Goal: Task Accomplishment & Management: Use online tool/utility

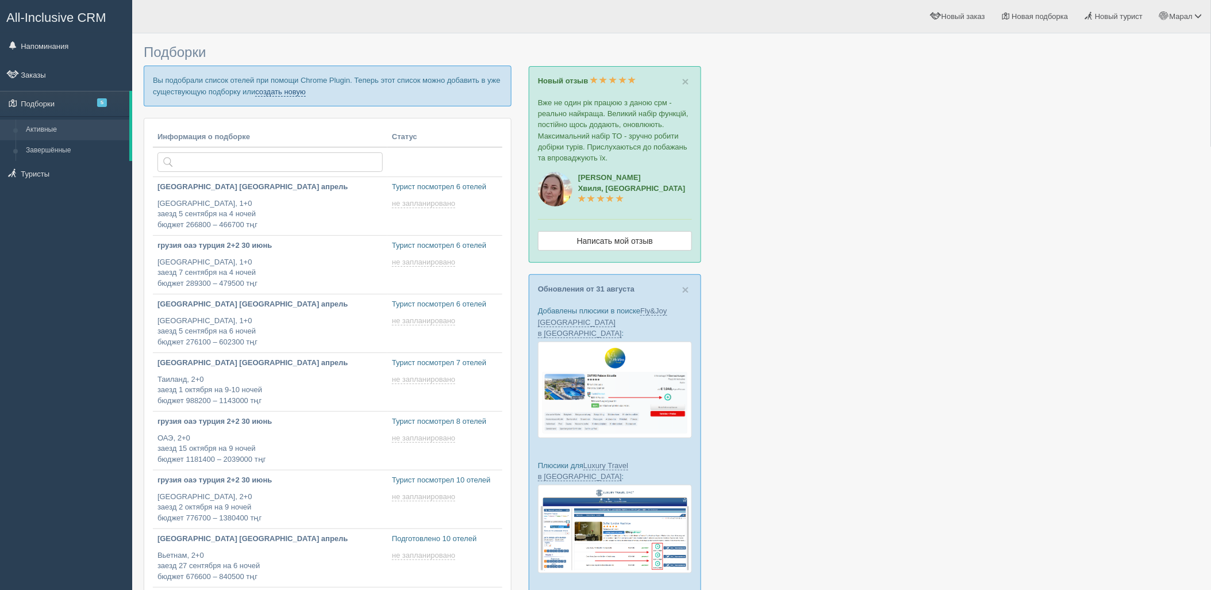
drag, startPoint x: 268, startPoint y: 92, endPoint x: 253, endPoint y: 70, distance: 26.8
click at [268, 92] on link "создать новую" at bounding box center [280, 91] width 51 height 9
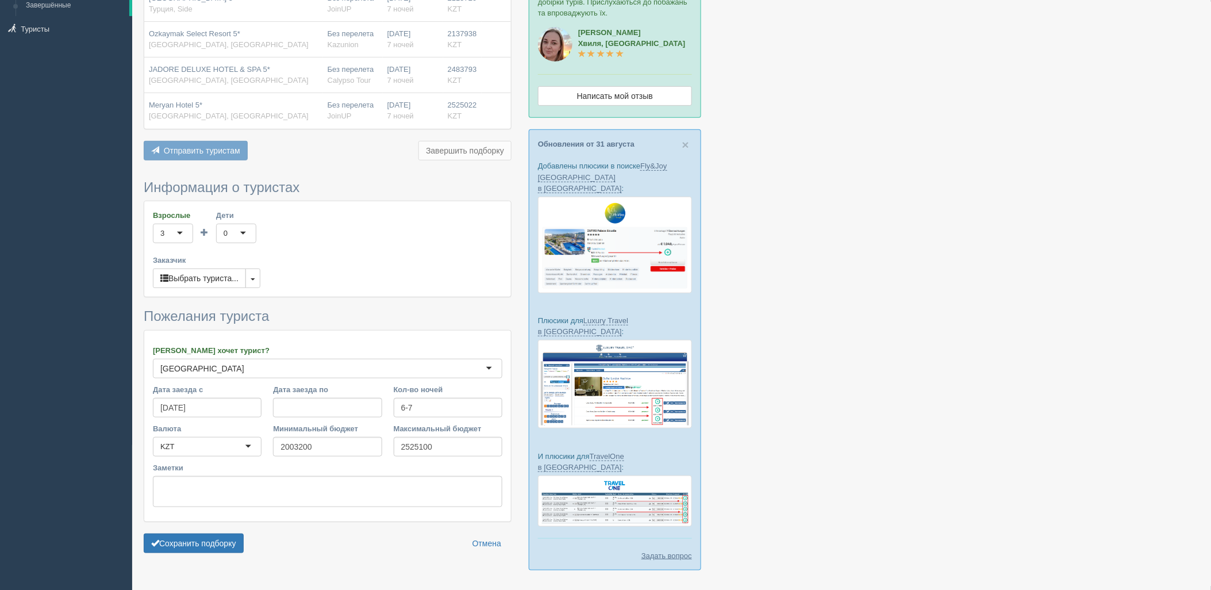
scroll to position [167, 0]
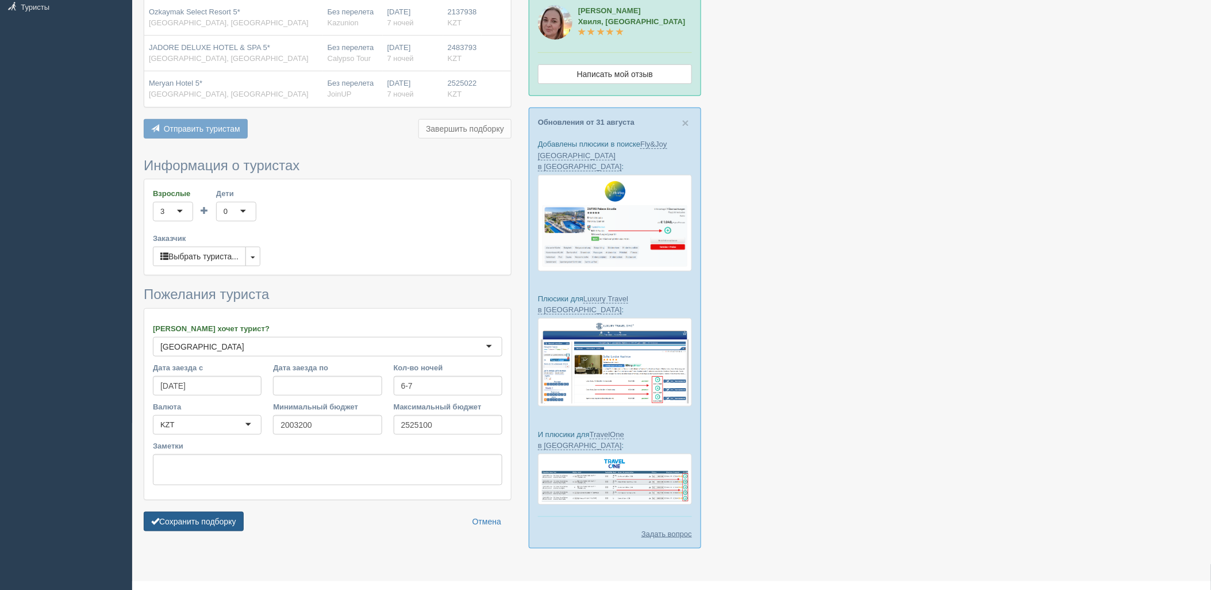
click at [218, 516] on button "Сохранить подборку" at bounding box center [194, 522] width 100 height 20
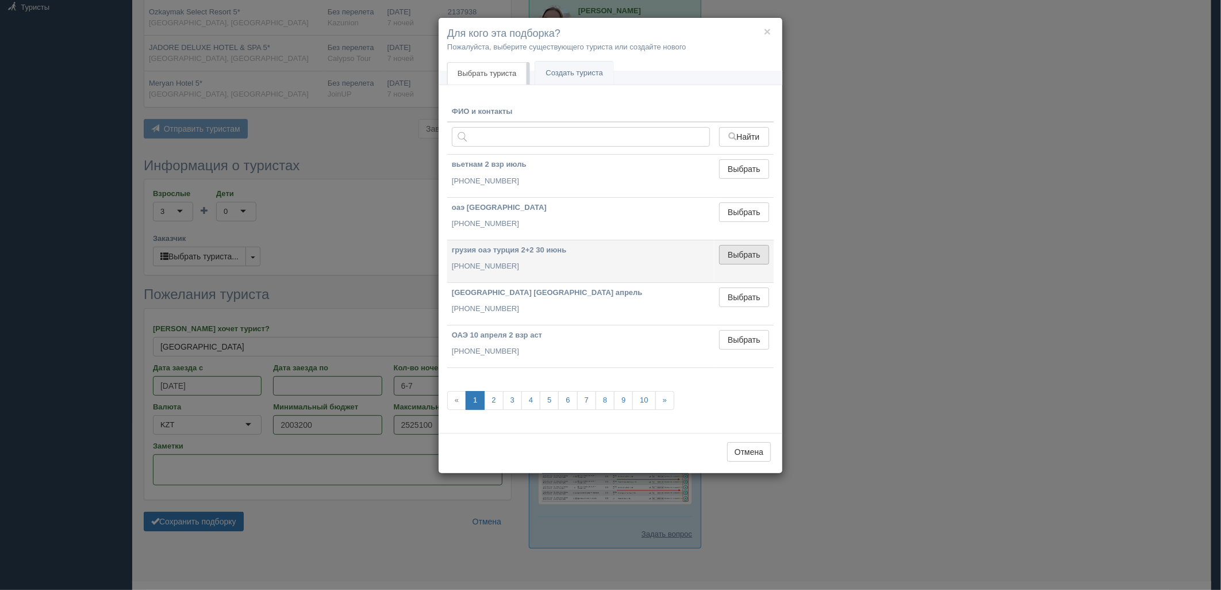
click at [740, 261] on button "Выбрать" at bounding box center [744, 255] width 50 height 20
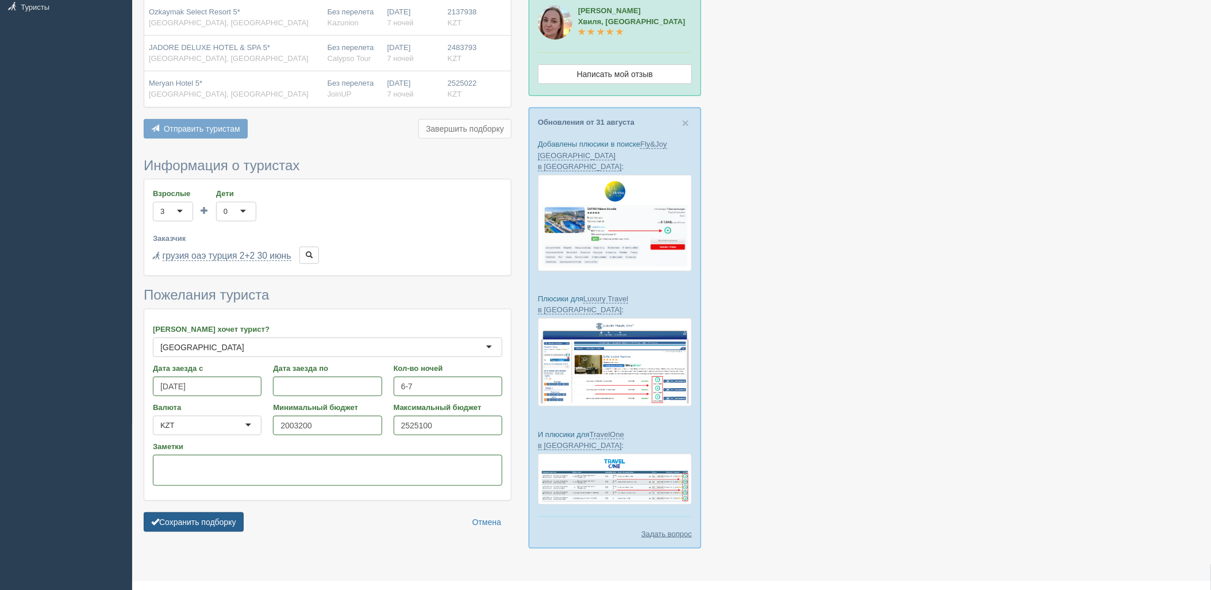
click at [216, 518] on button "Сохранить подборку" at bounding box center [194, 522] width 100 height 20
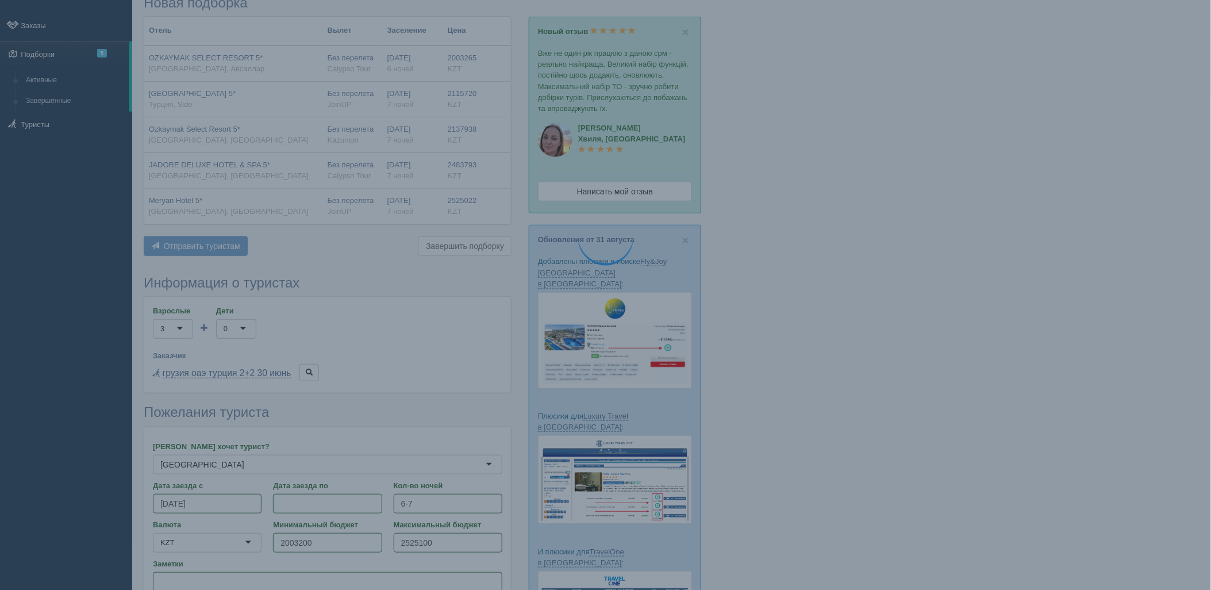
scroll to position [0, 0]
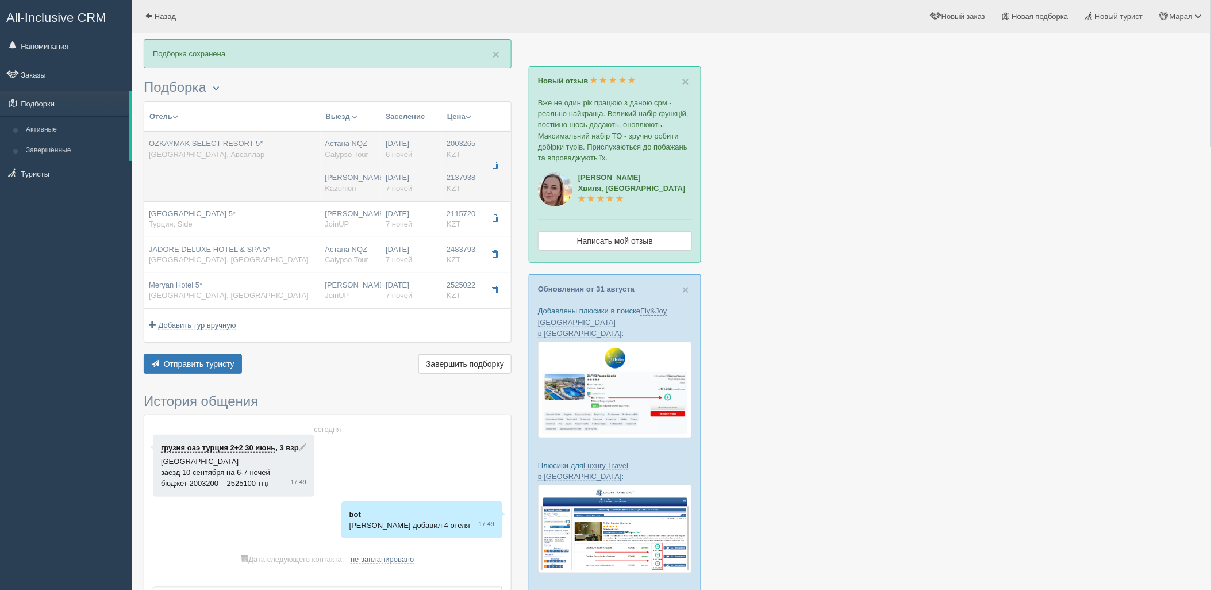
click at [234, 140] on span "OZKAYMAK SELECT RESORT 5*" at bounding box center [206, 143] width 114 height 9
type input "OZKAYMAK SELECT RESORT 5*"
type input "[URL][DOMAIN_NAME]"
type input "[GEOGRAPHIC_DATA]"
type input "Авсаллар"
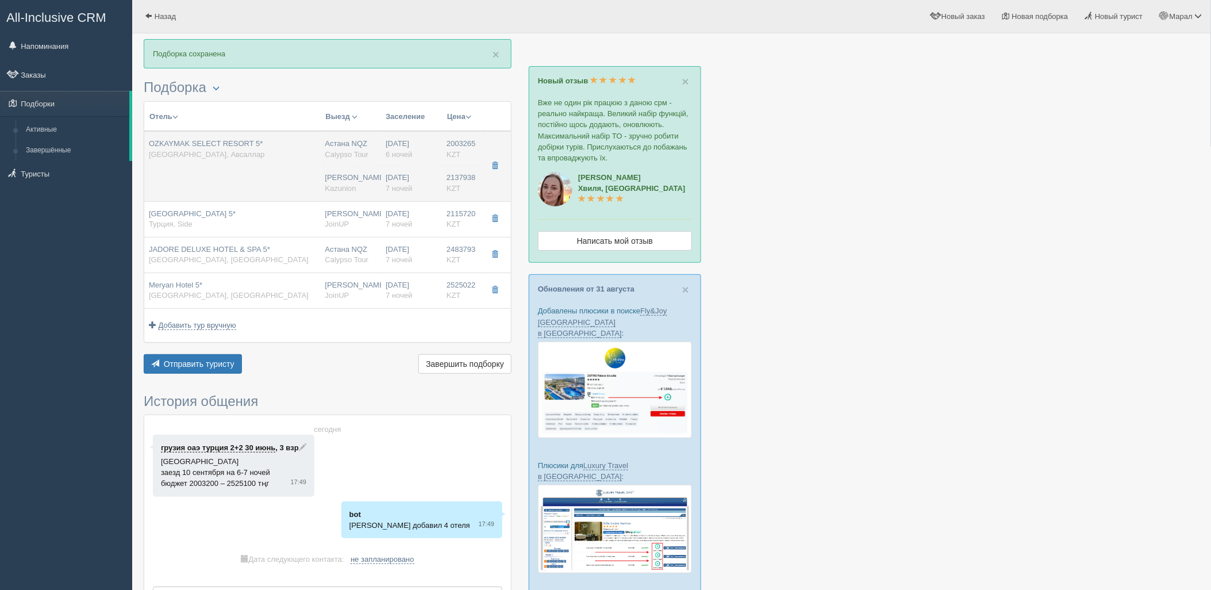
type input "2003265.00"
type input "Астана NQZ"
type input "[PERSON_NAME]/T2"
type input "09:25"
type input "12:25"
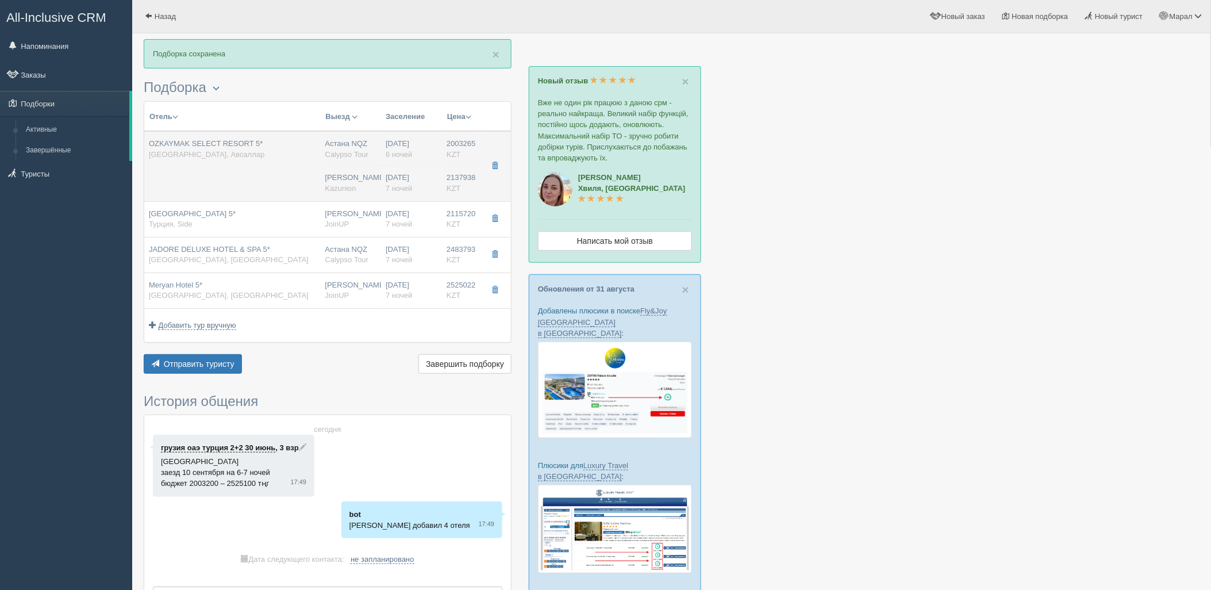
type input "12:30"
type input "19:00"
type input "6"
type input "FAMILY CONNECTION 2 ROOM"
type input "UAI"
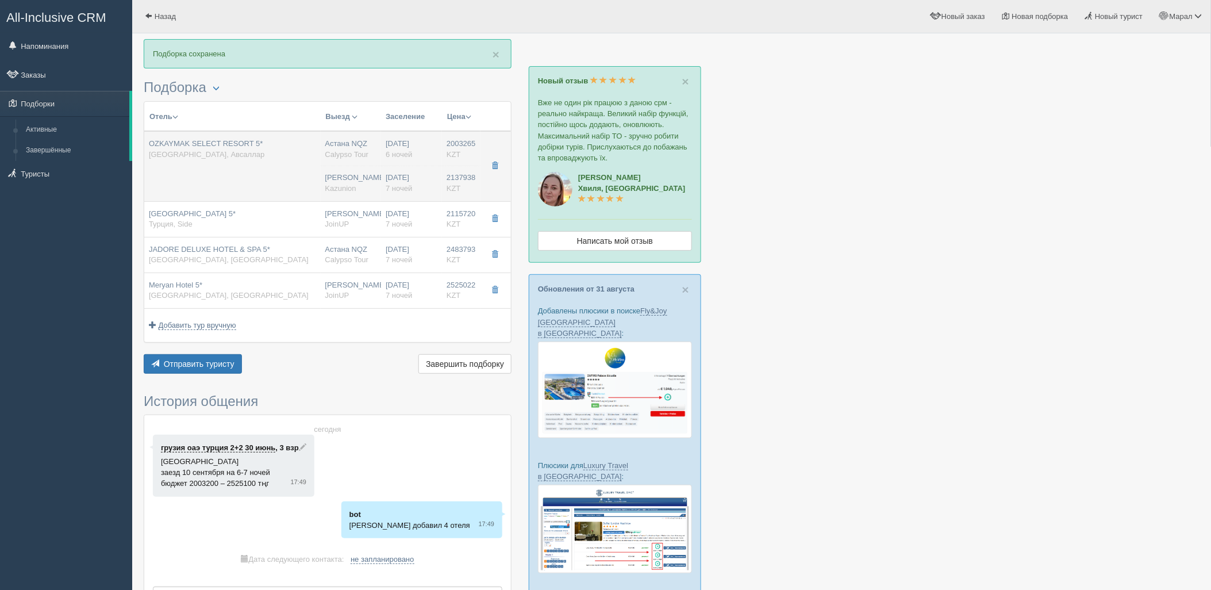
type input "Calypso Tour"
type input "[URL][DOMAIN_NAME]"
type input "2137938.00"
type input "[PERSON_NAME]"
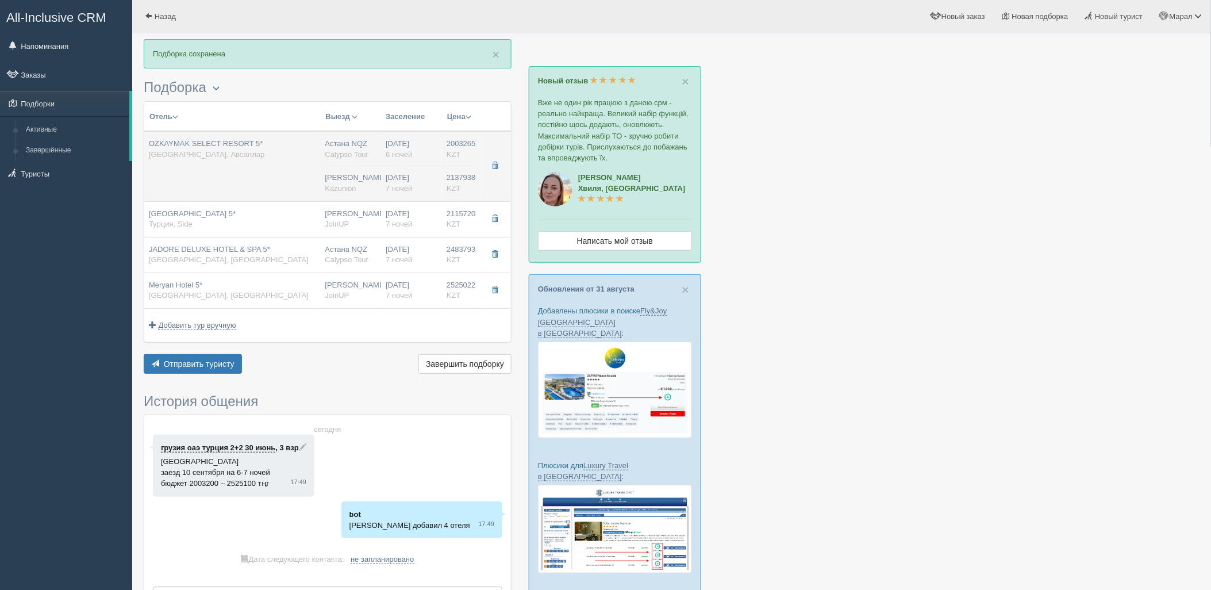
type input "05:50"
type input "09:15"
type input "Air Astana"
type input "12:20"
type input "19:10"
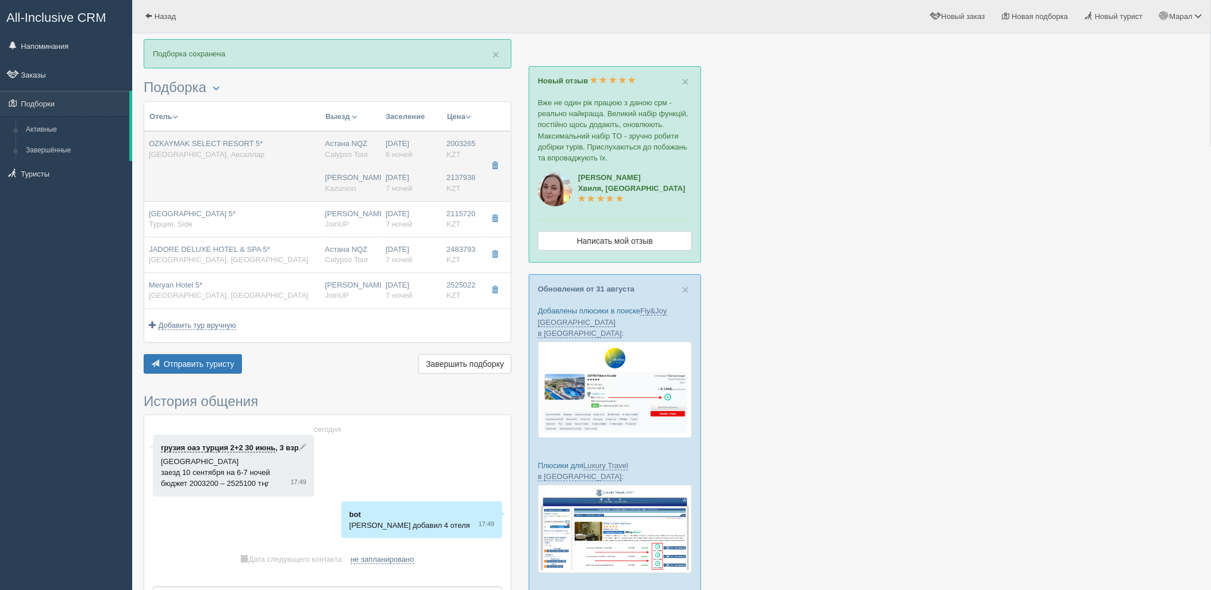
type input "7"
type input "STANDART LARGE ROOM"
type input "UAI"
type input "Kazunion"
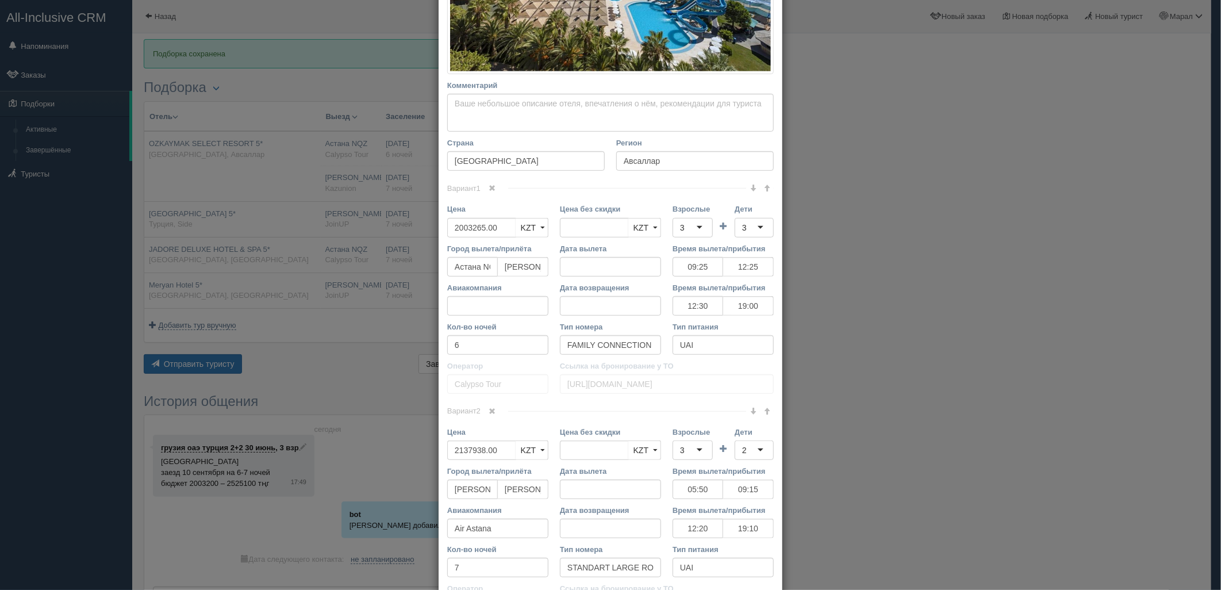
scroll to position [383, 0]
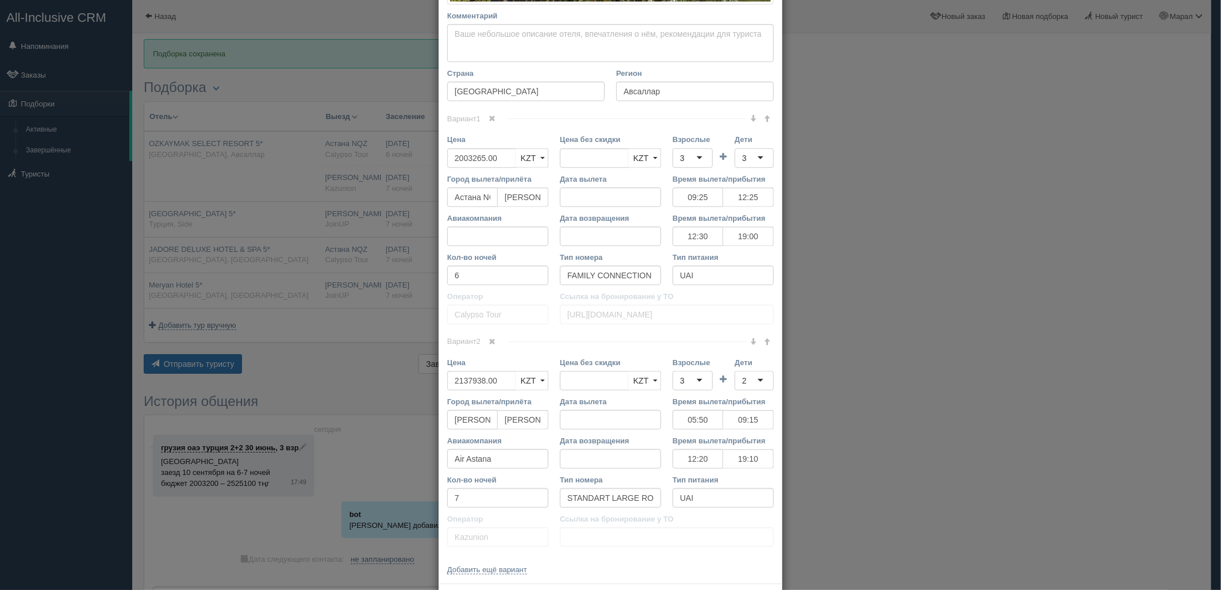
click at [749, 381] on div "2" at bounding box center [754, 381] width 39 height 20
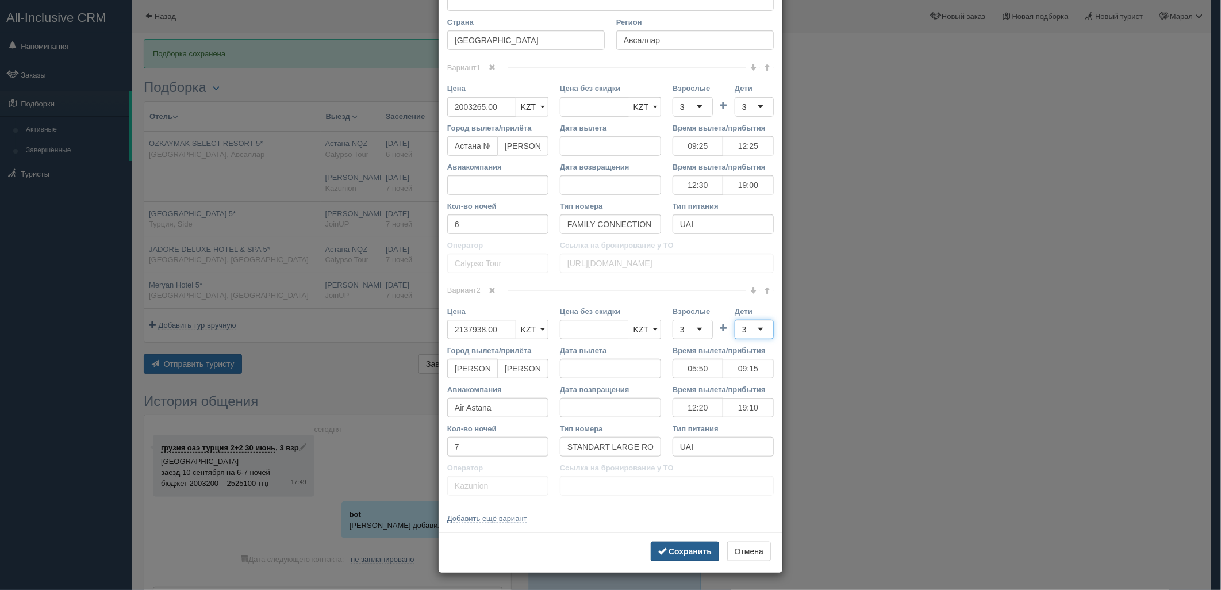
scroll to position [435, 0]
click at [684, 551] on b "Сохранить" at bounding box center [689, 550] width 43 height 9
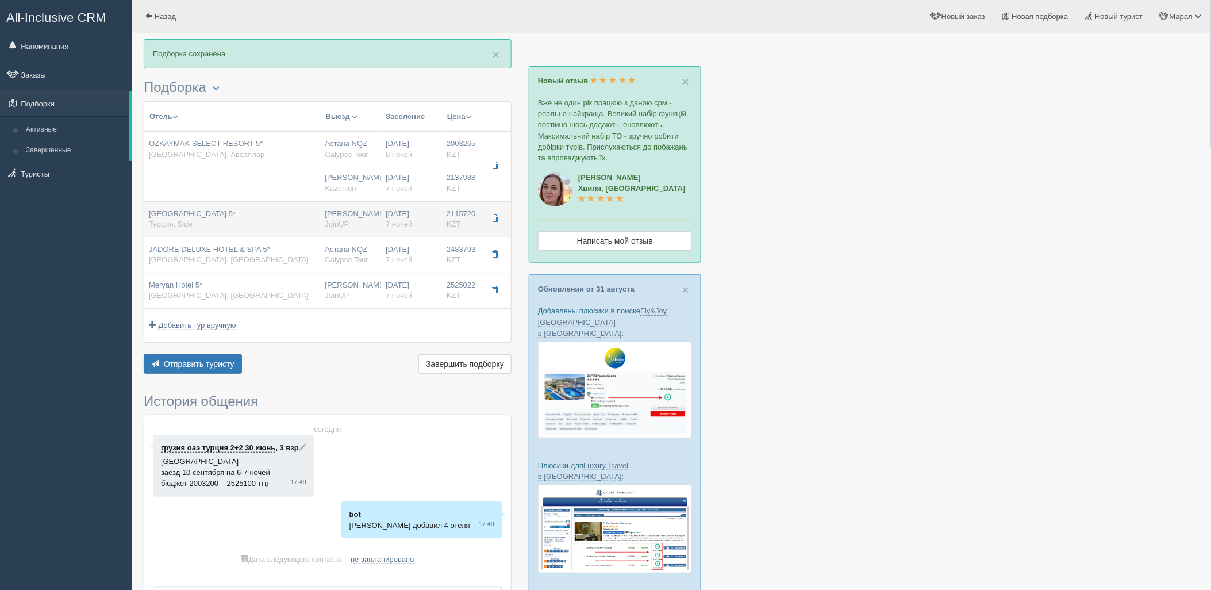
click at [292, 222] on div "[GEOGRAPHIC_DATA] 5* [GEOGRAPHIC_DATA], [GEOGRAPHIC_DATA]" at bounding box center [232, 219] width 167 height 21
type input "[GEOGRAPHIC_DATA] 5*"
type input "Side"
type input "2115720.00"
type input "[PERSON_NAME]"
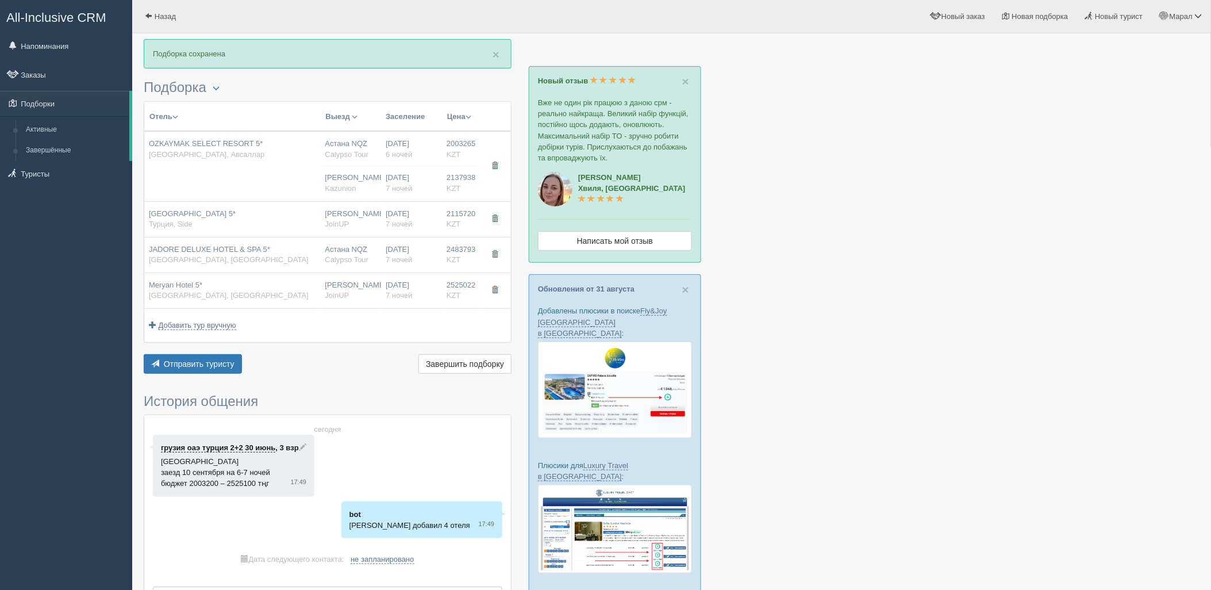
type input "[PERSON_NAME]"
type input "08:00"
type input "11:00"
type input "SCAT"
type input "12:30"
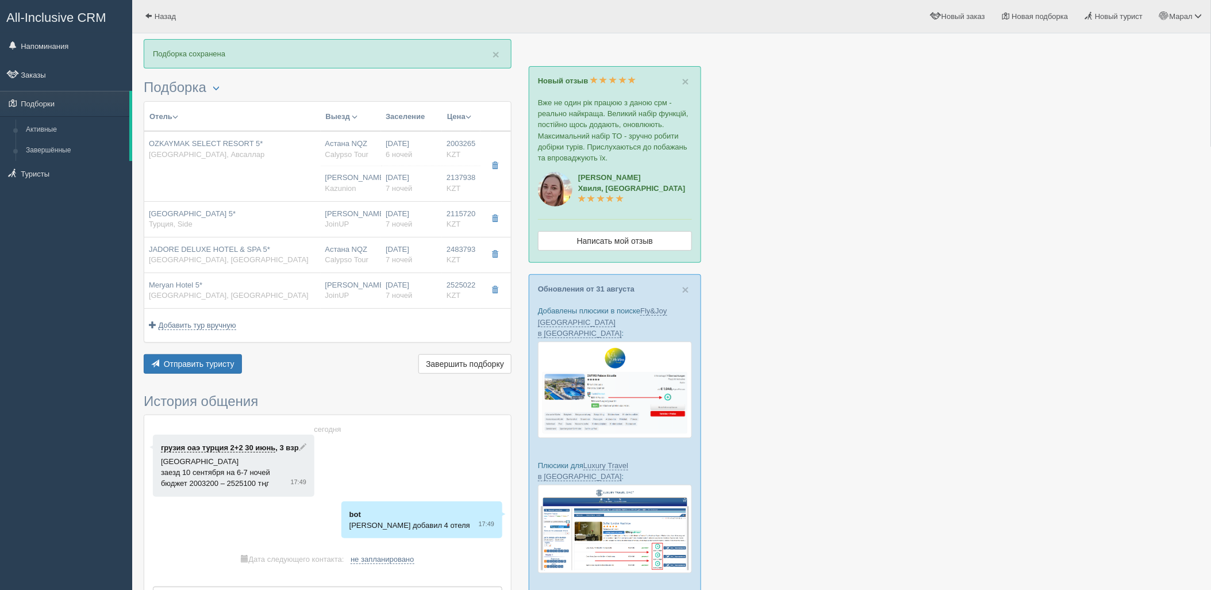
type input "19:00"
type input "7"
type input "Family Room Pool View"
type input "Ultra AI"
type input "JoinUP"
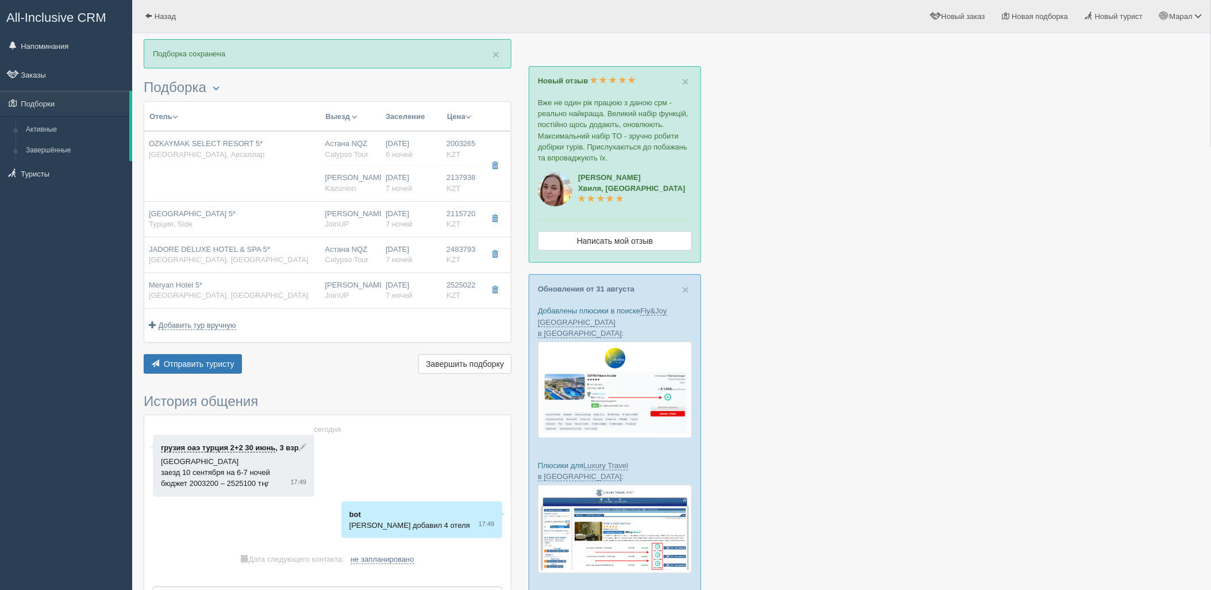
type input "[URL][DOMAIN_NAME]"
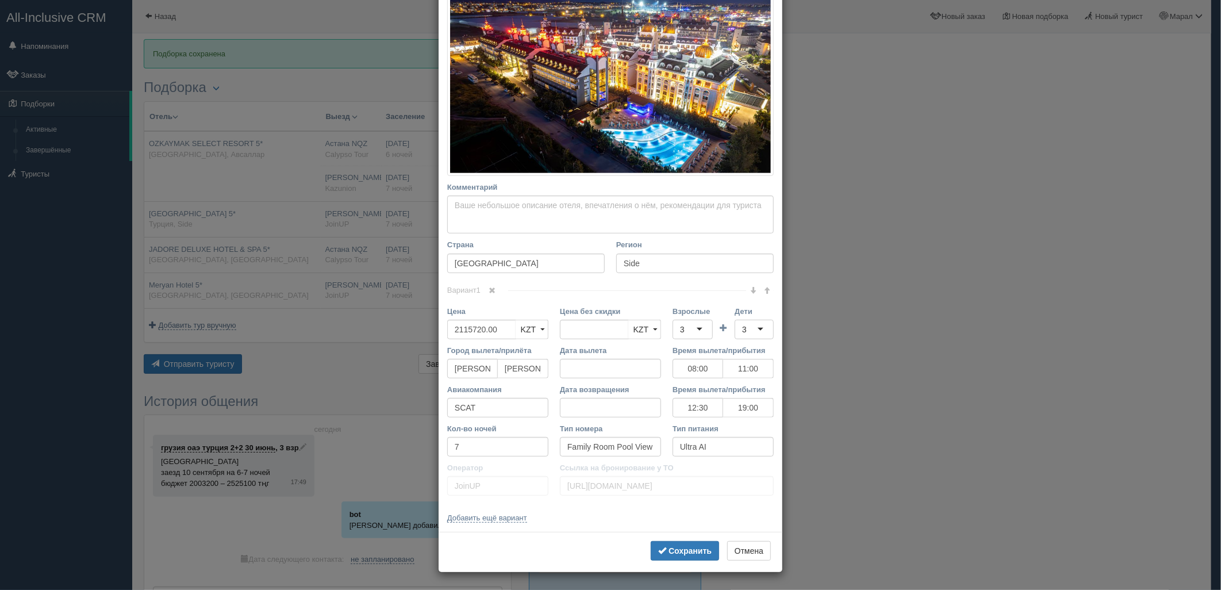
scroll to position [186, 0]
click at [691, 550] on b "Сохранить" at bounding box center [689, 550] width 43 height 9
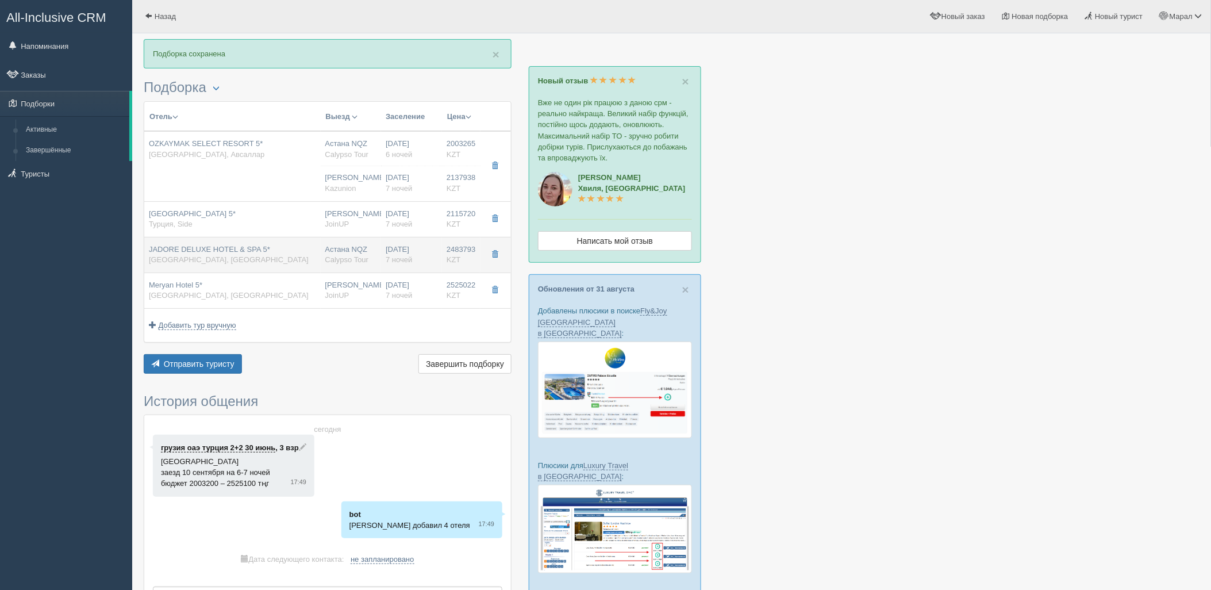
click at [253, 257] on div "JADORE DELUXE HOTEL & SPA 5* [GEOGRAPHIC_DATA], [GEOGRAPHIC_DATA]" at bounding box center [229, 254] width 160 height 21
type input "JADORE DELUXE HOTEL & SPA 5*"
type input "[URL][DOMAIN_NAME]"
type textarea "отель с [PERSON_NAME] интерьером и аквапарком.Море вторая береговая,бесплатный …"
type input "Соргун"
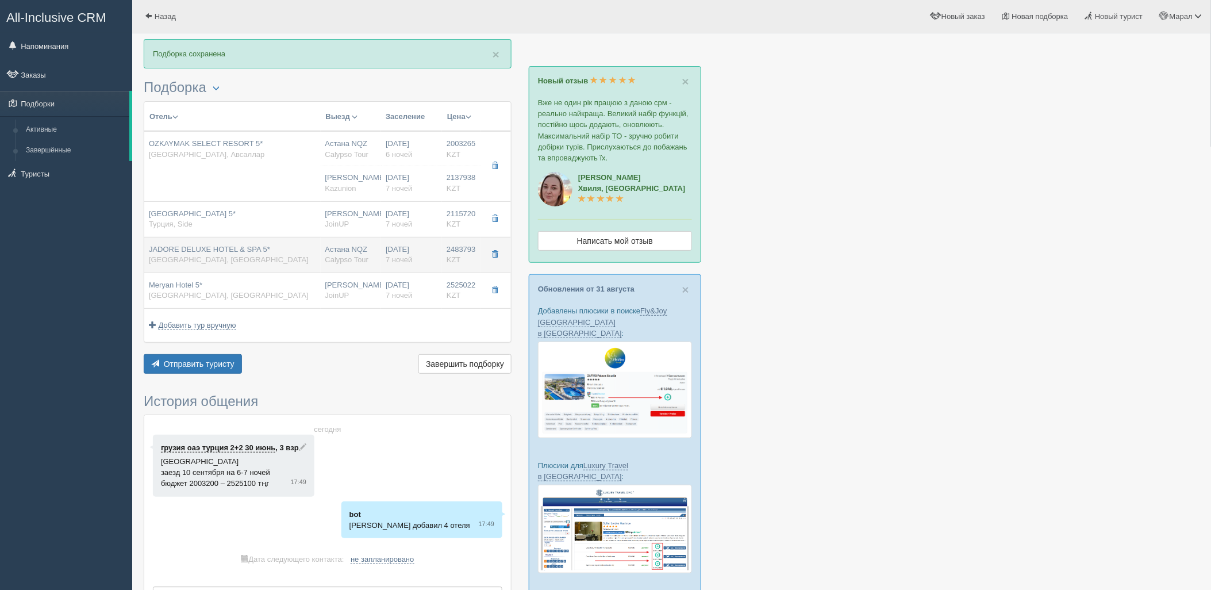
type input "2483793.00"
type input "1353402.00"
type input "Астана NQZ"
type input "[PERSON_NAME]/T2"
type input "08:00"
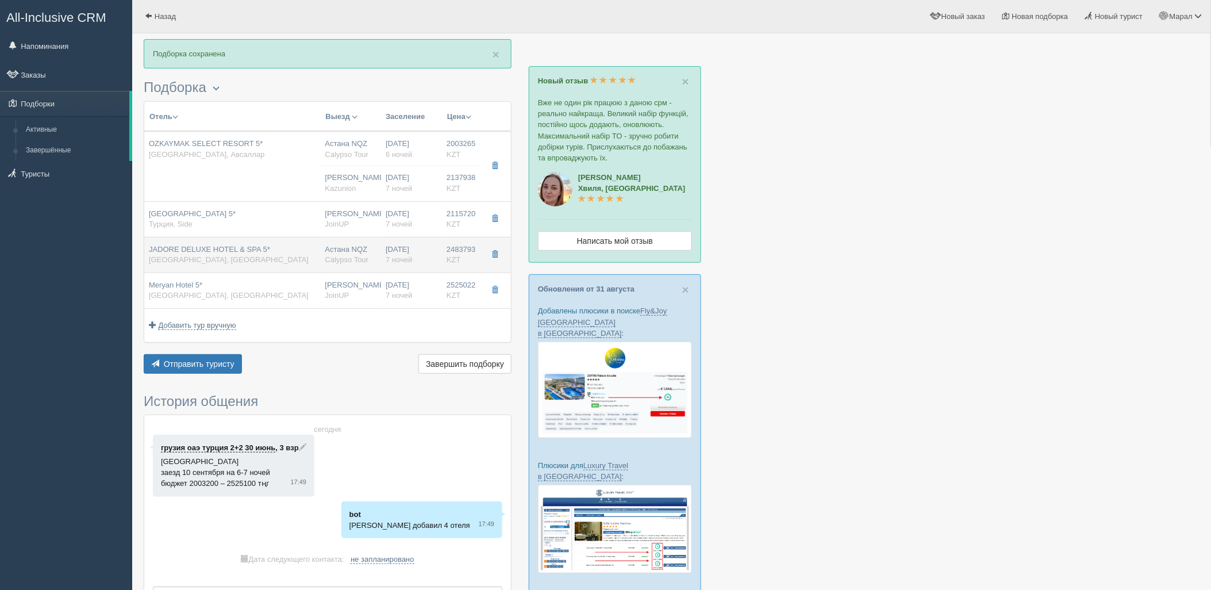
type input "11:00"
type input "12:30"
type input "19:00"
type input "STANDARD ROOM"
type input "UAI"
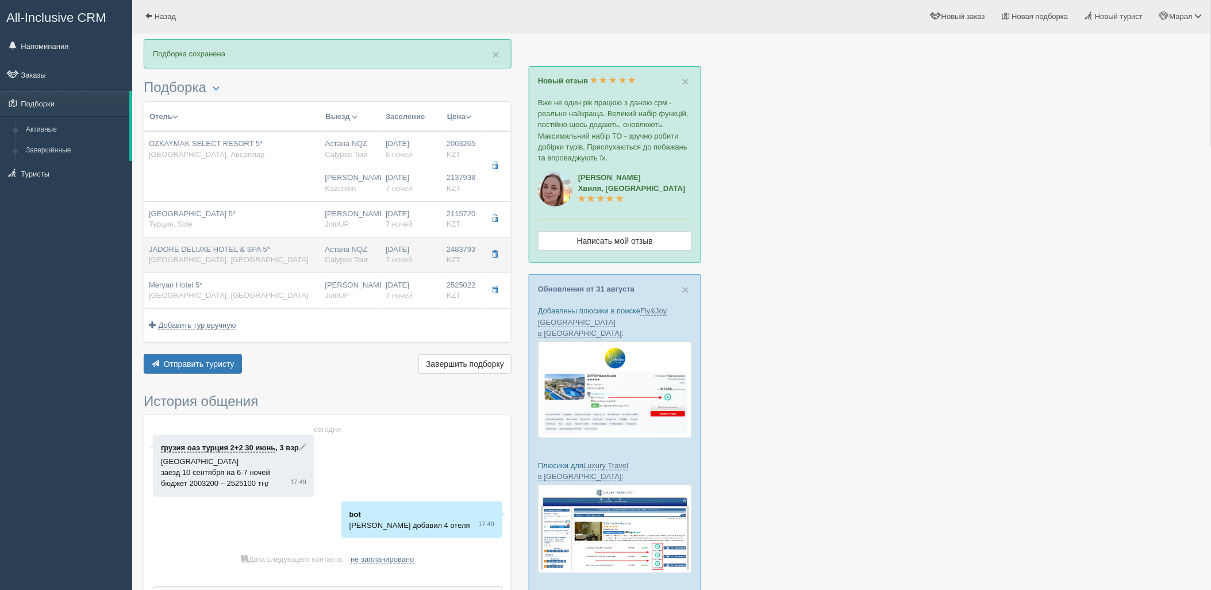
type input "Calypso Tour"
type input "[URL][DOMAIN_NAME]"
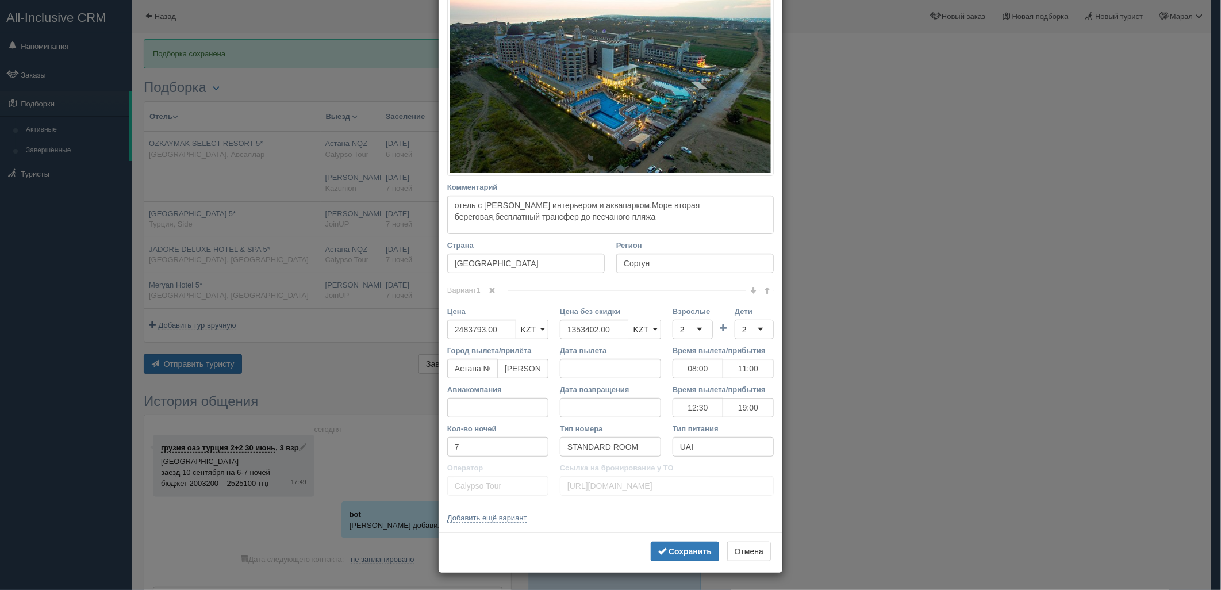
drag, startPoint x: 694, startPoint y: 325, endPoint x: 693, endPoint y: 332, distance: 6.4
click at [693, 325] on div "2" at bounding box center [692, 330] width 40 height 20
drag, startPoint x: 609, startPoint y: 326, endPoint x: 553, endPoint y: 330, distance: 55.9
click at [540, 329] on div "Цена 2483793.00 KZT USD EUR KZT KZT USD EUR Цена без скидки 1353402.00 KZT USD …" at bounding box center [610, 325] width 338 height 39
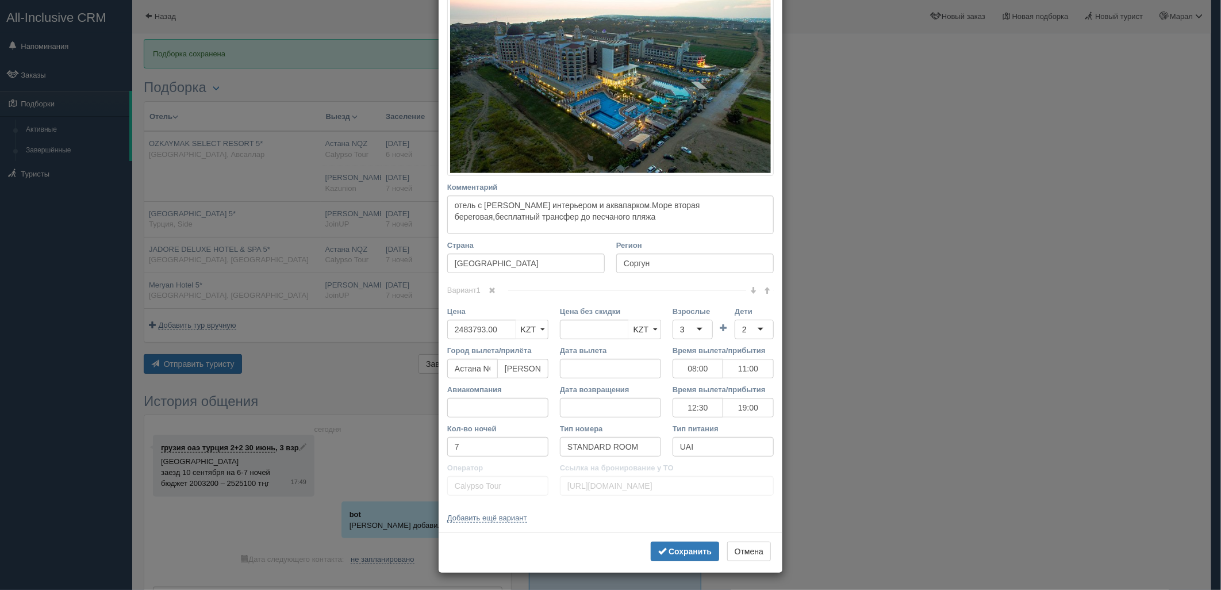
click at [742, 329] on div "2" at bounding box center [744, 329] width 5 height 11
click at [687, 544] on button "Сохранить" at bounding box center [685, 551] width 68 height 20
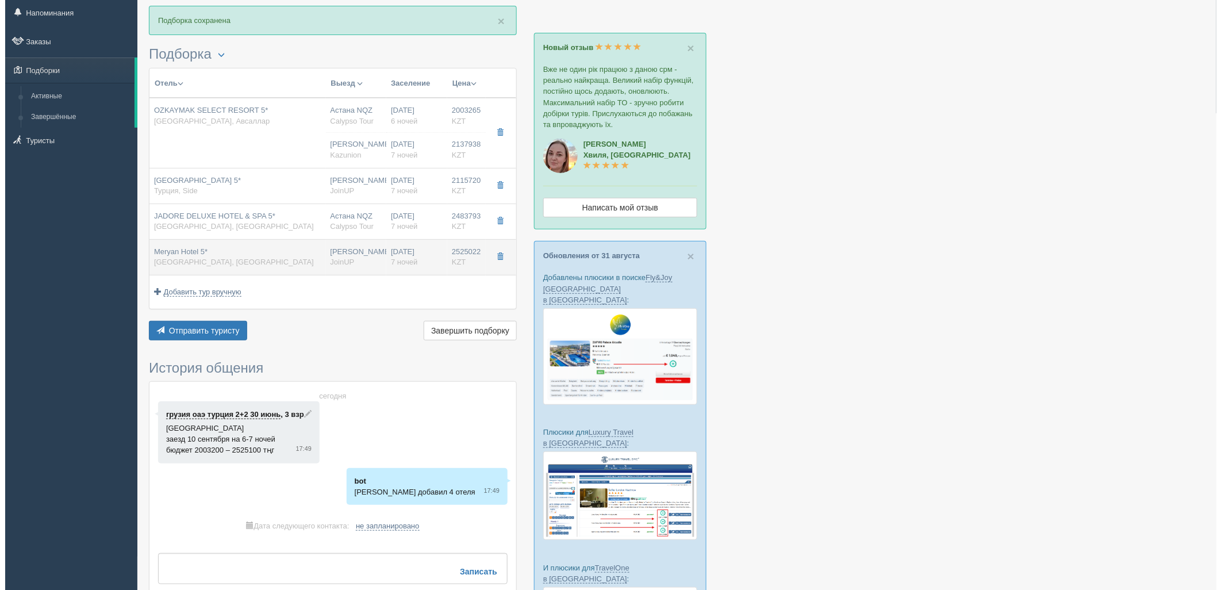
scroll to position [64, 0]
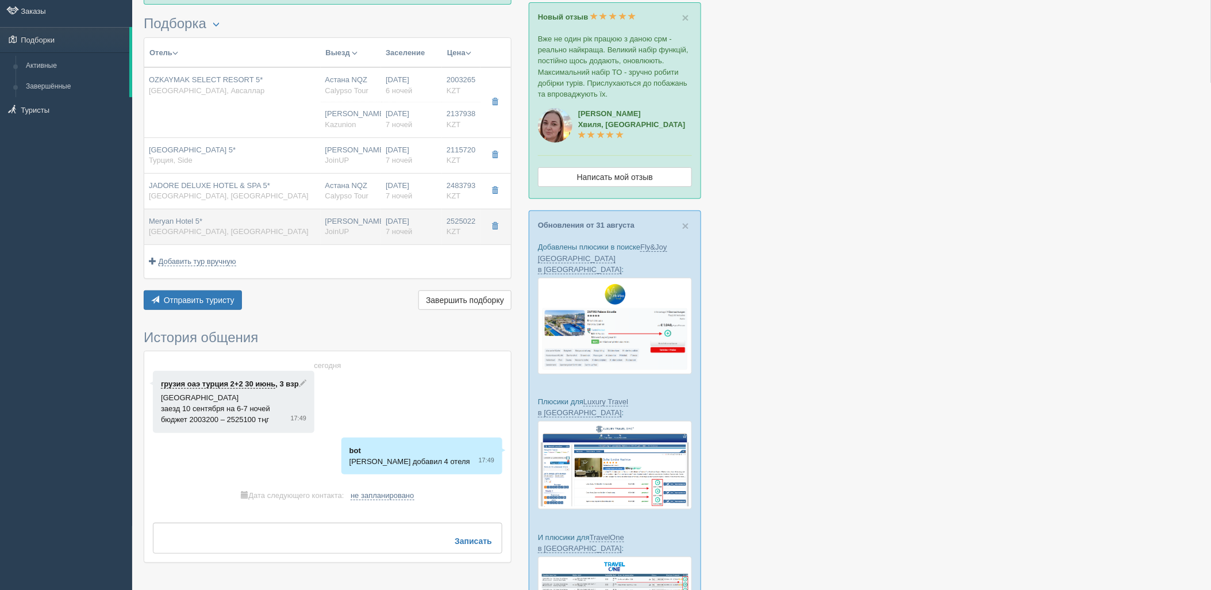
click at [283, 209] on td "Meryan Hotel 5* [GEOGRAPHIC_DATA], [GEOGRAPHIC_DATA]" at bounding box center [232, 227] width 176 height 36
type input "Meryan Hotel 5*"
type input "[URL][DOMAIN_NAME]"
type input "Okurcalar"
type input "2525022.00"
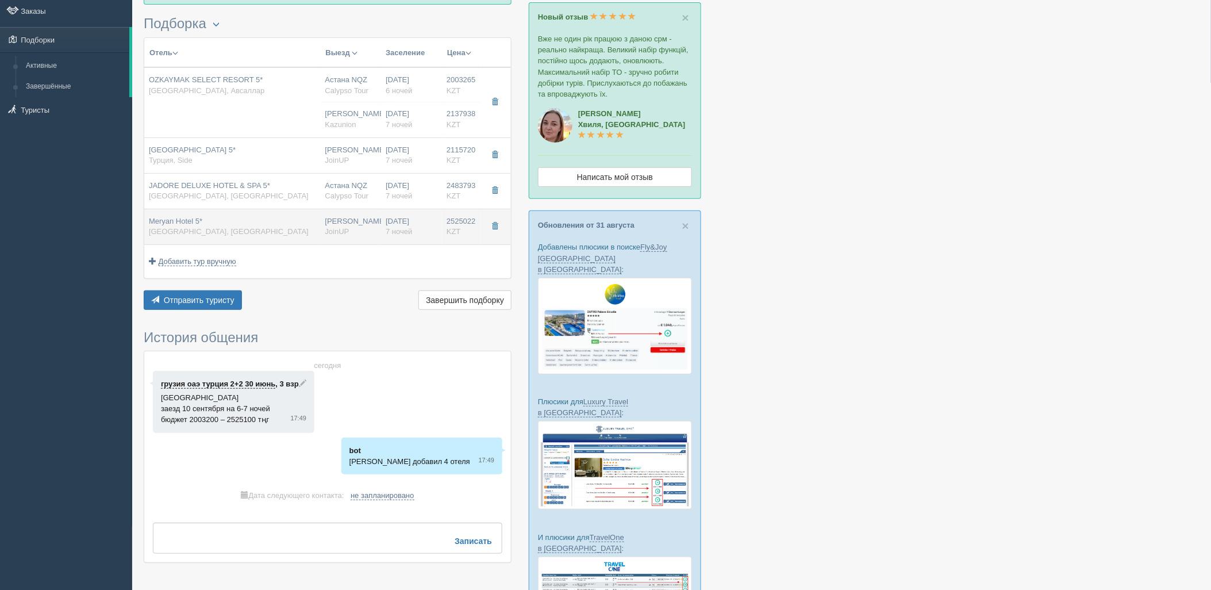
type input "[PERSON_NAME]"
type input "08:00"
type input "11:00"
type input "SCAT"
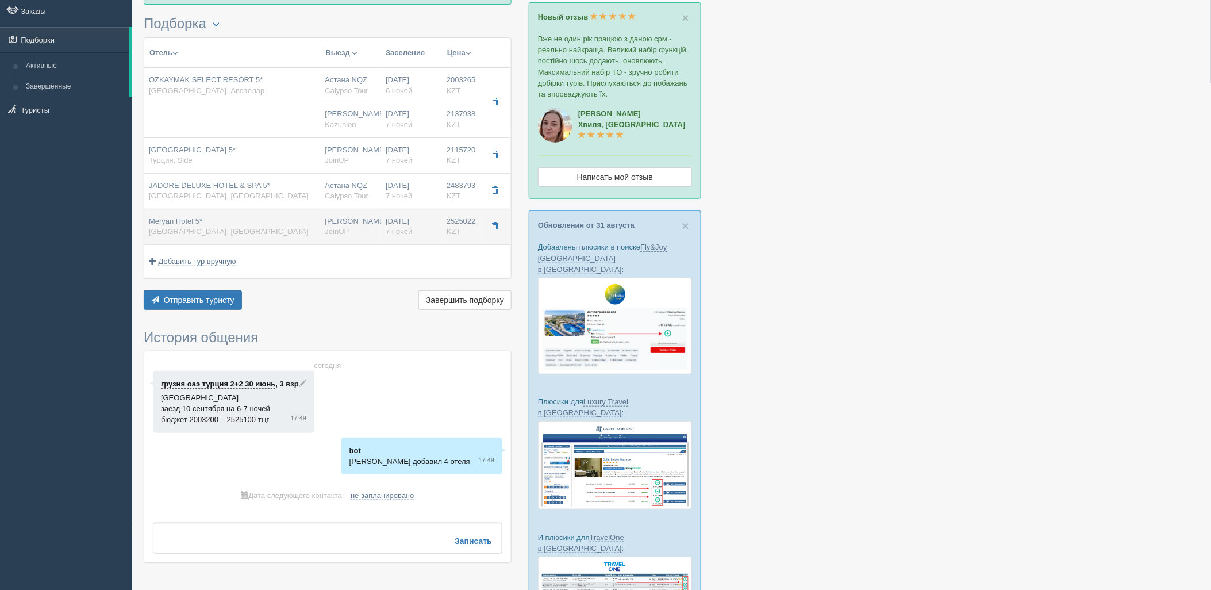
type input "12:30"
type input "19:00"
type input "Family Room"
type input "Ultra AI"
type input "JoinUP"
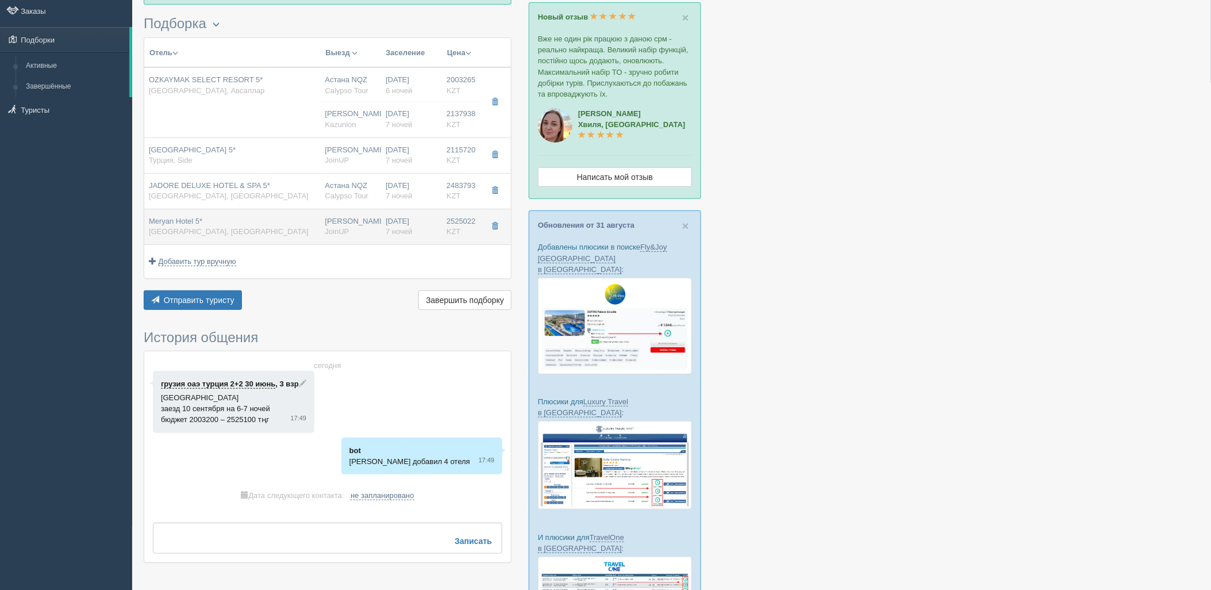
type input "[URL][DOMAIN_NAME]"
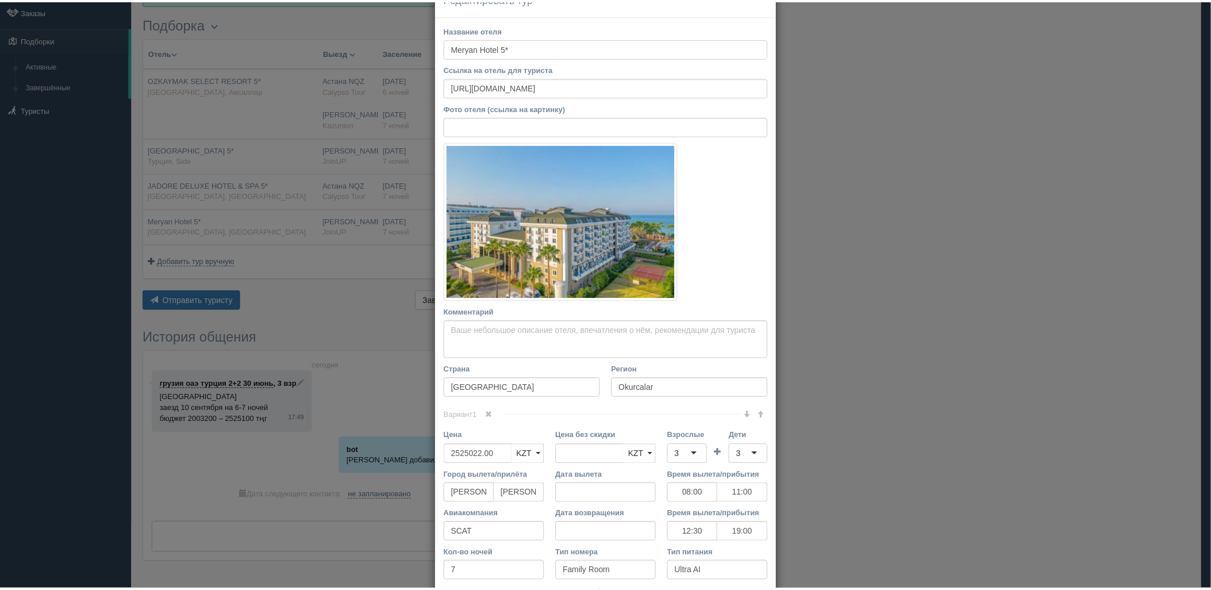
scroll to position [160, 0]
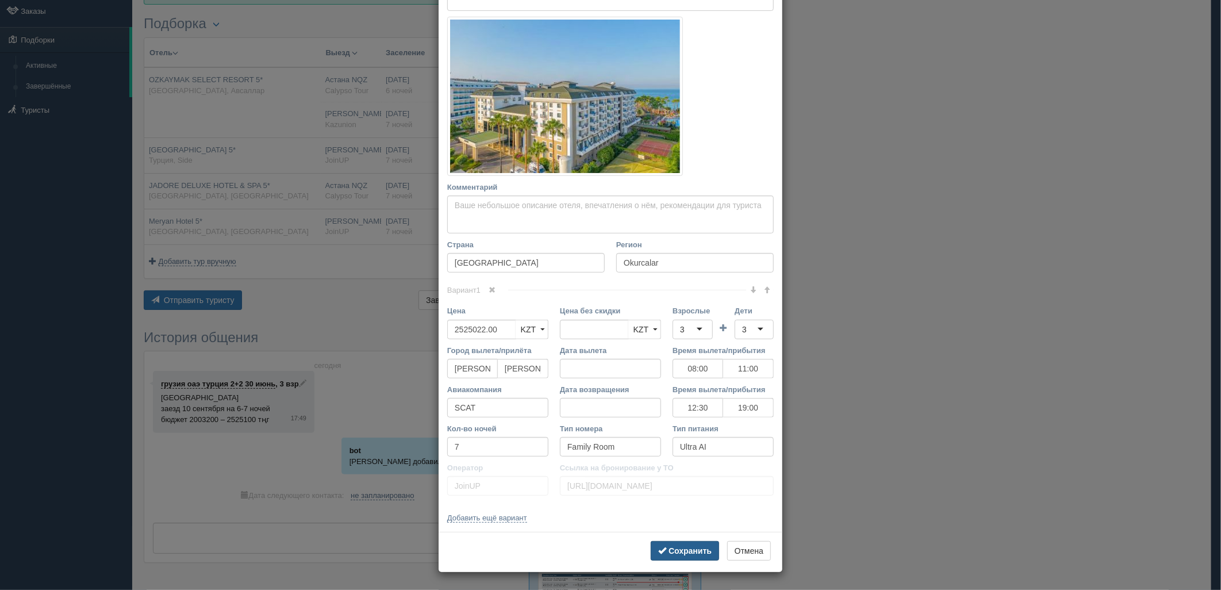
click at [693, 548] on b "Сохранить" at bounding box center [689, 550] width 43 height 9
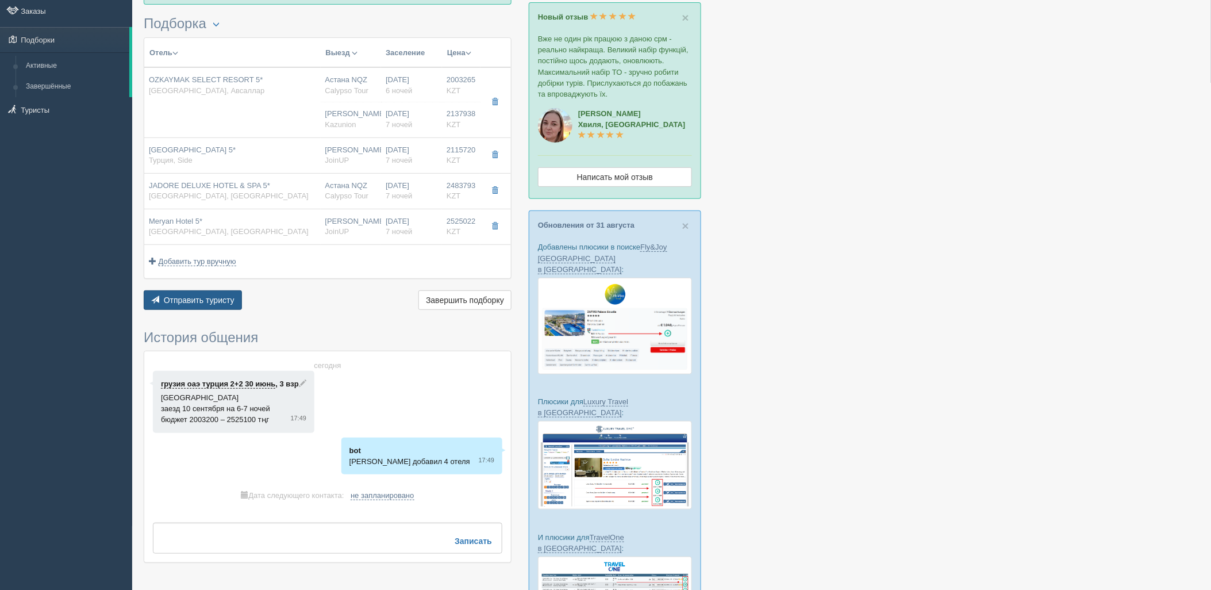
click at [197, 291] on button "Отправить туристу Отправить" at bounding box center [193, 300] width 98 height 20
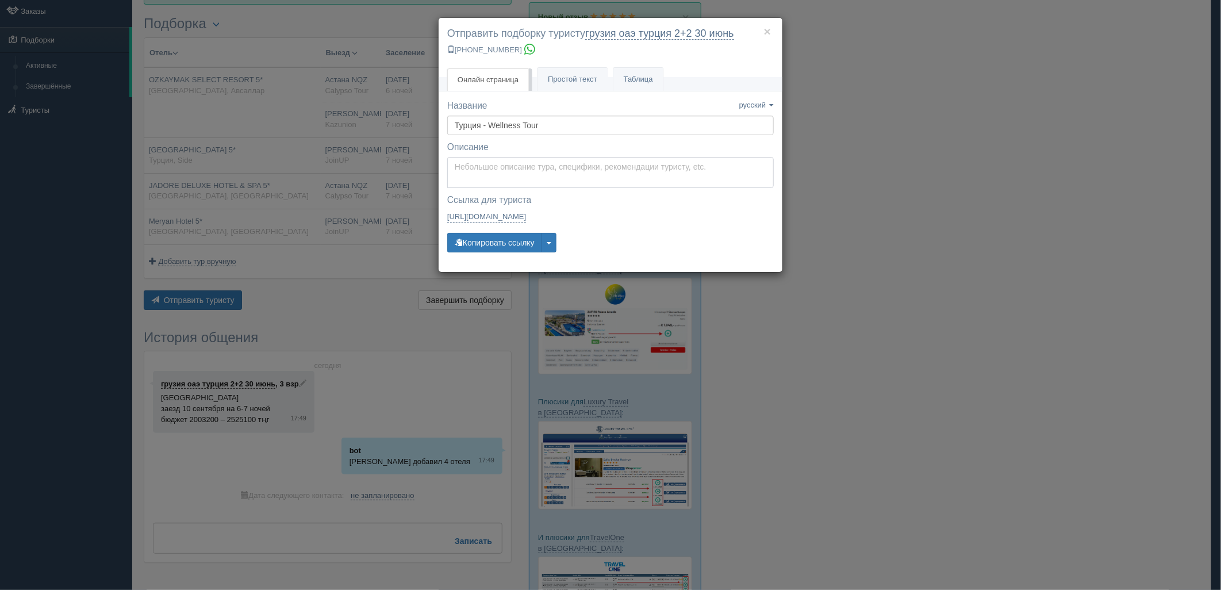
type textarea "Здравствуйте! Ниже представлены варианты туров для Вас. Для просмотра описания …"
click at [492, 180] on textarea "Здравствуйте! Ниже представлены варианты туров для Вас. Для просмотра описания …" at bounding box center [610, 172] width 326 height 31
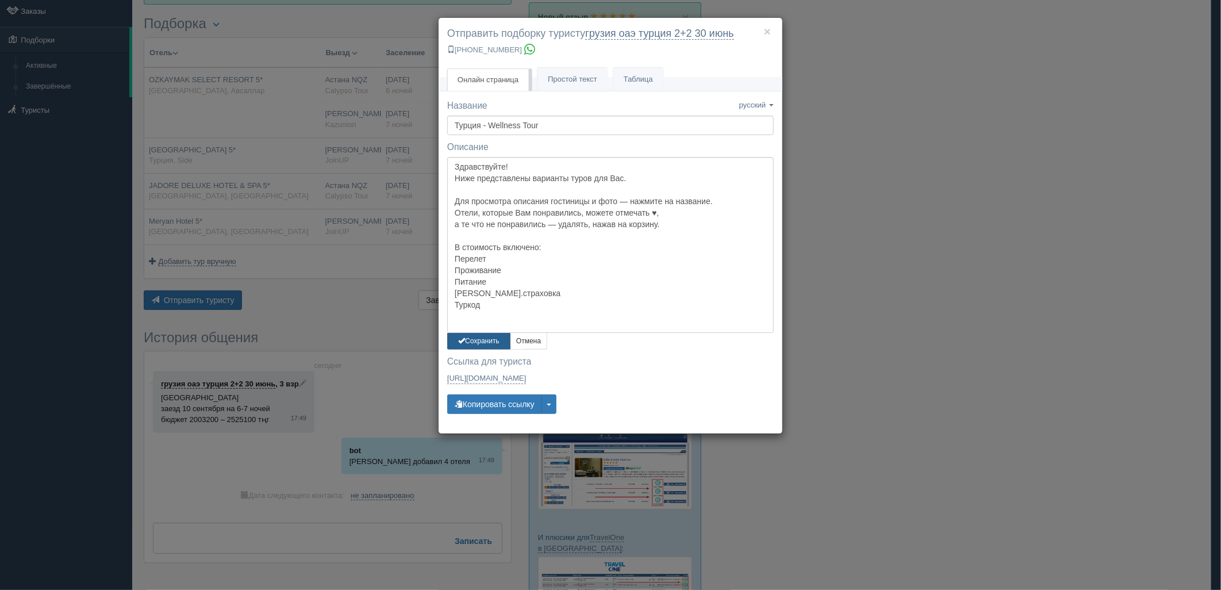
click at [490, 346] on button "Сохранить" at bounding box center [478, 341] width 63 height 17
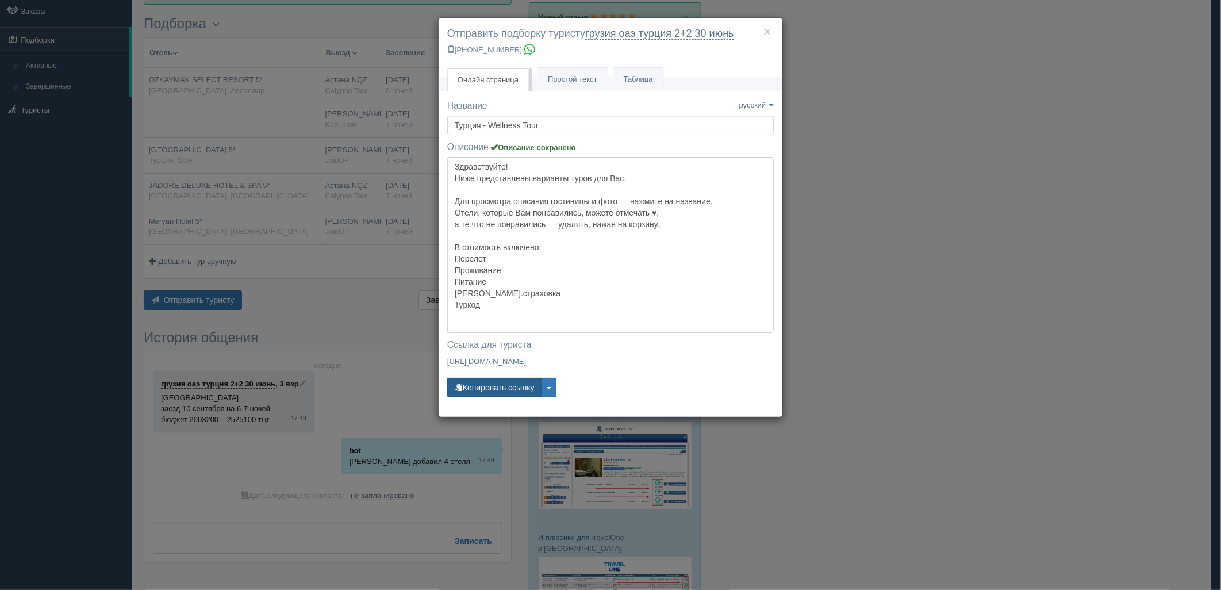
click at [483, 384] on button "Копировать ссылку" at bounding box center [494, 388] width 95 height 20
click at [1142, 133] on div "× Отправить подборку туристу грузия оаэ [GEOGRAPHIC_DATA] 2+2 [DATE] [PHONE_NUM…" at bounding box center [610, 295] width 1221 height 590
